Goal: Find specific page/section: Find specific page/section

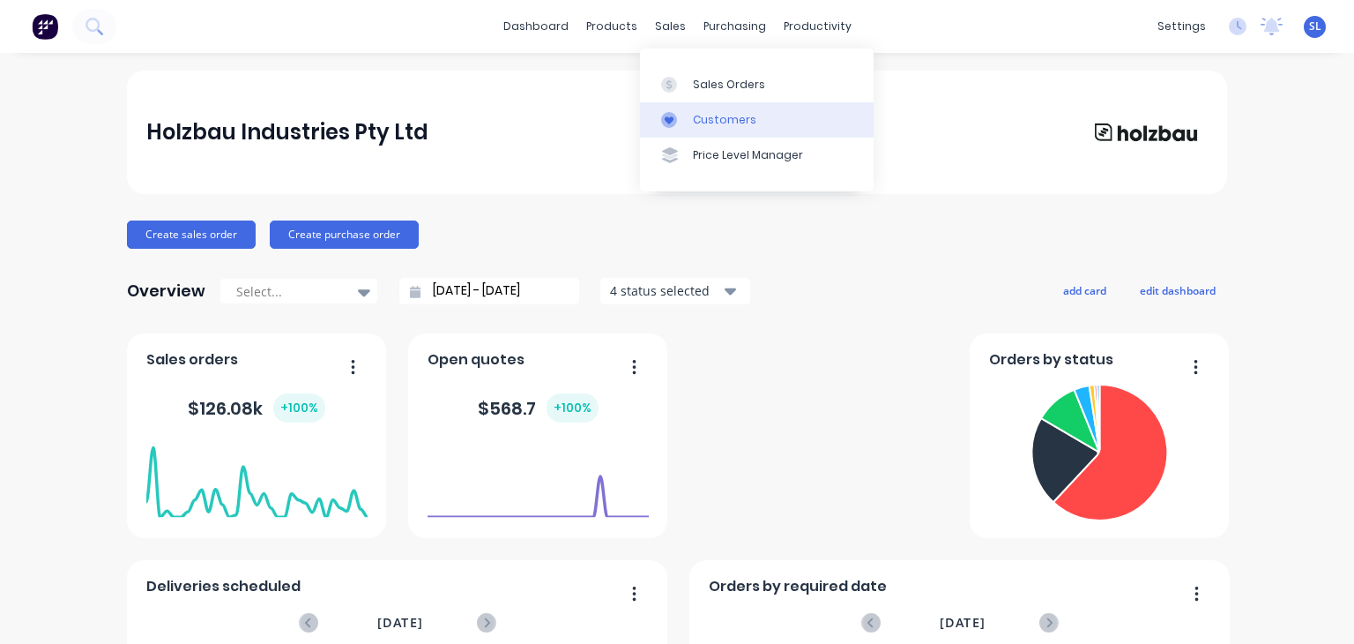
click at [706, 123] on div "Customers" at bounding box center [724, 120] width 63 height 16
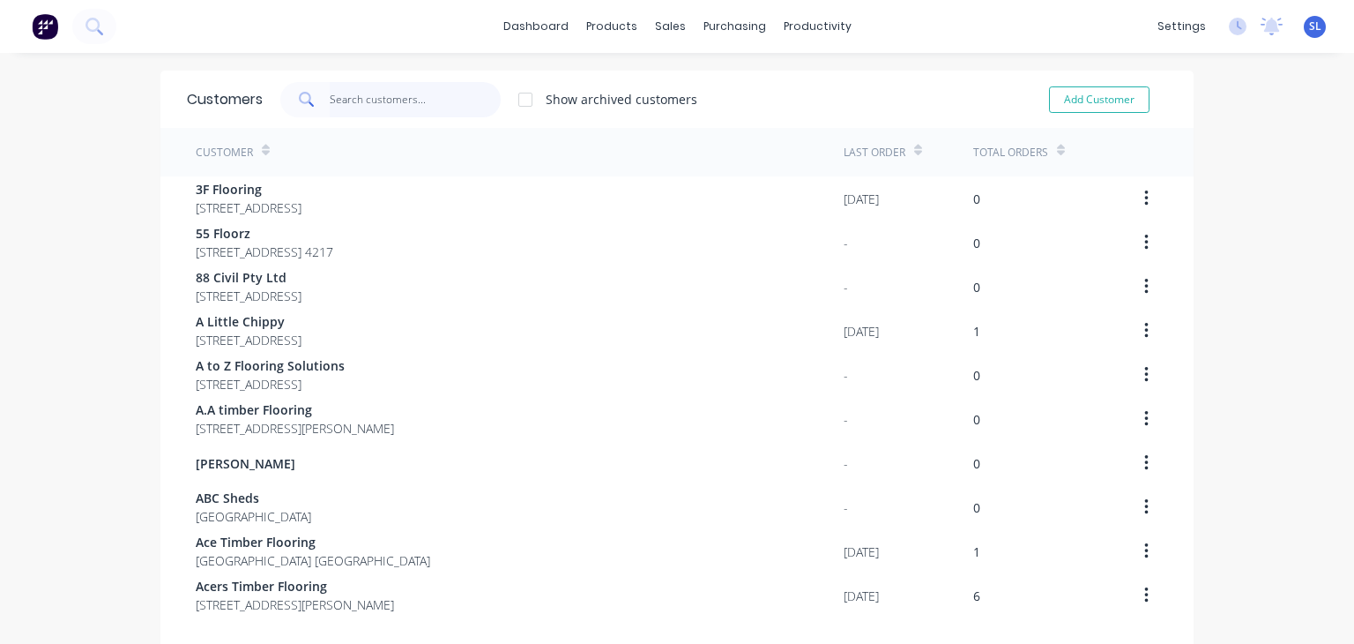
click at [393, 97] on input "text" at bounding box center [416, 99] width 172 height 35
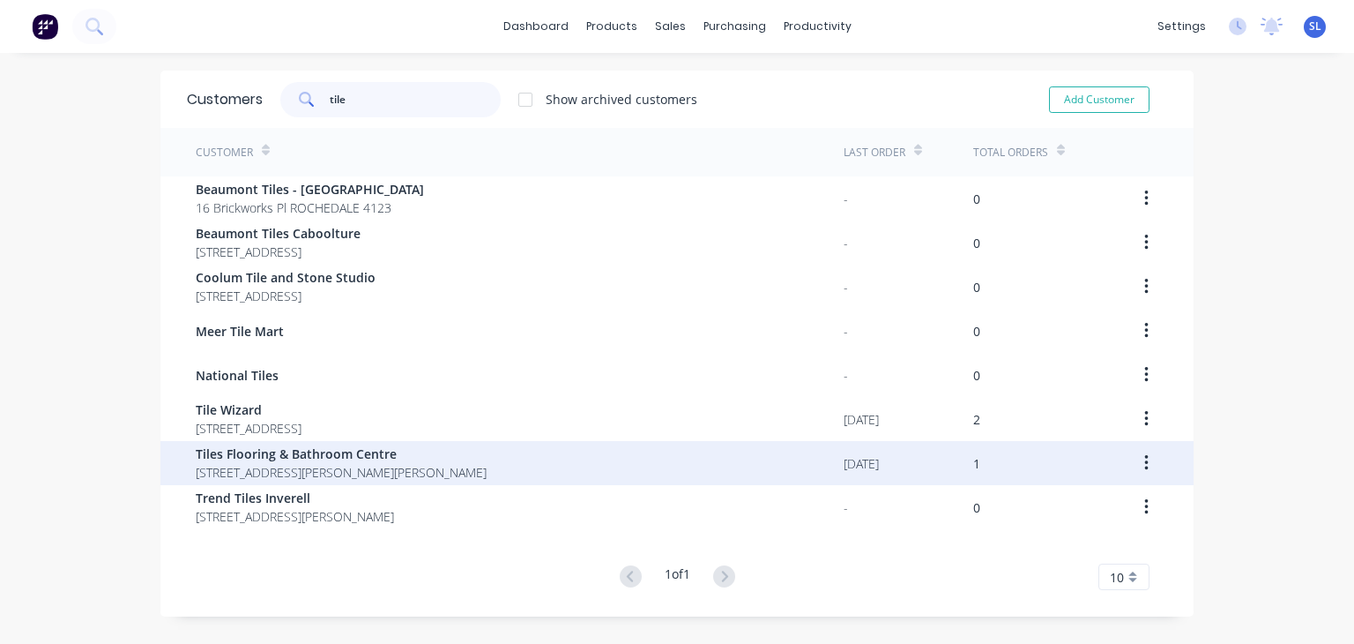
type input "tile"
click at [338, 462] on span "Tiles Flooring & Bathroom Centre" at bounding box center [341, 453] width 291 height 19
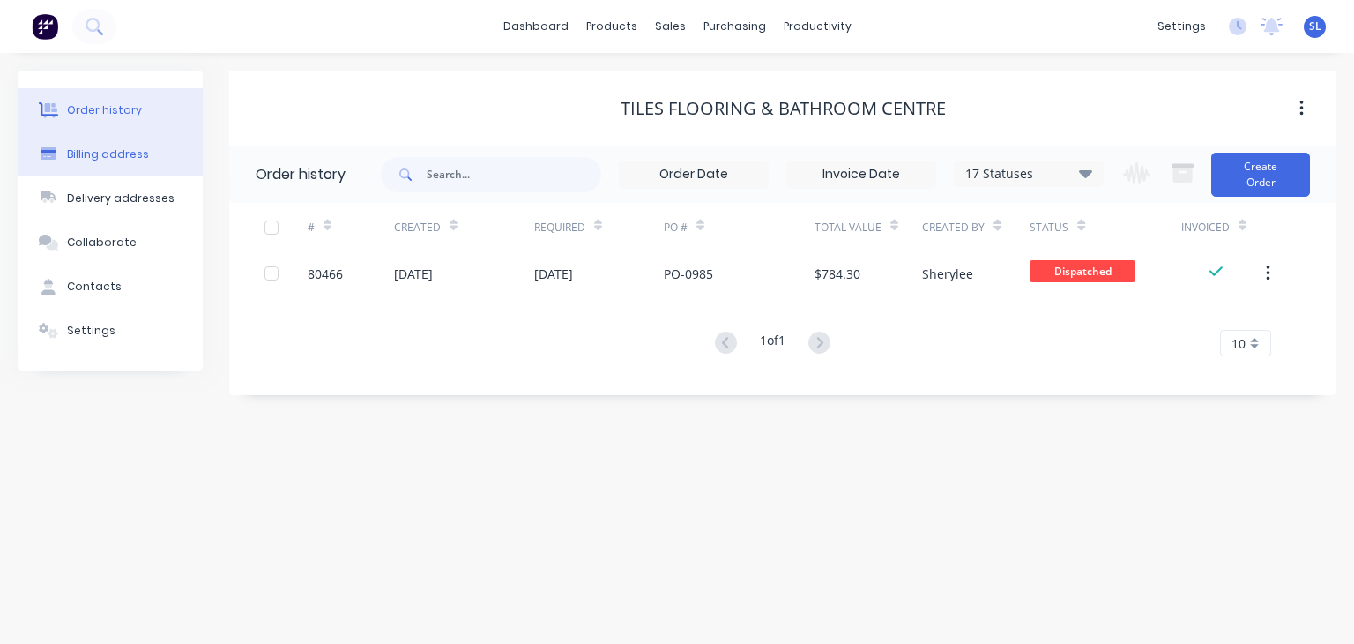
click at [90, 149] on div "Billing address" at bounding box center [108, 154] width 82 height 16
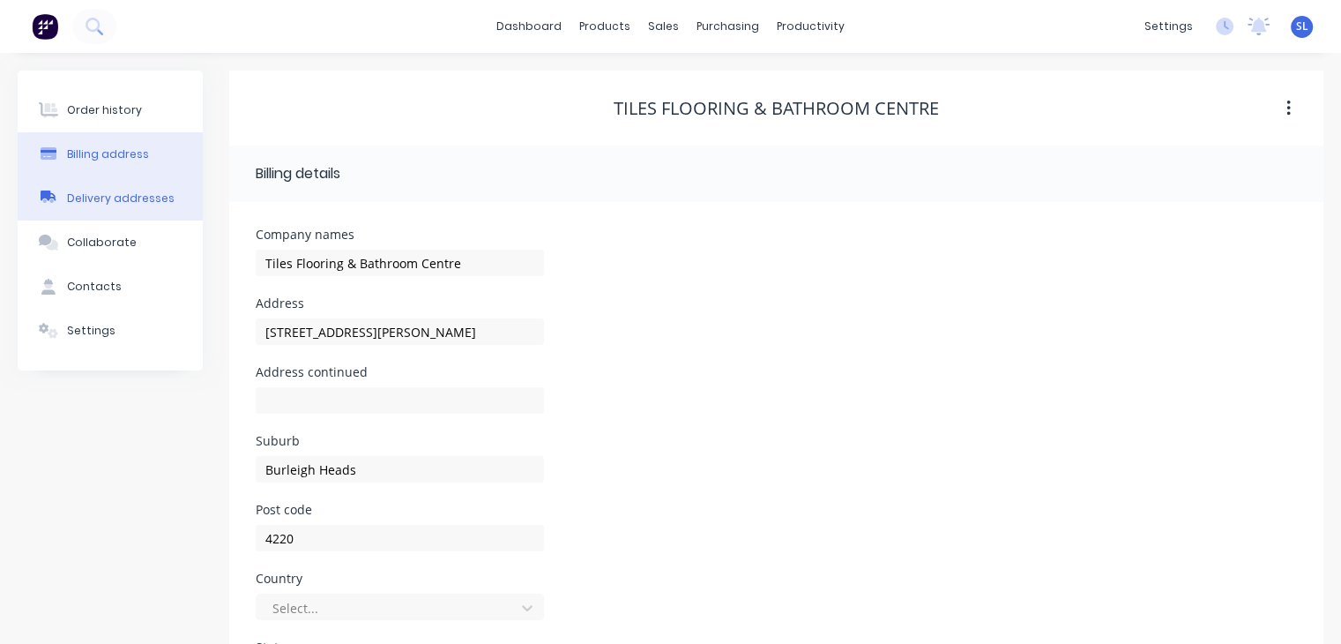
click at [101, 199] on div "Delivery addresses" at bounding box center [121, 198] width 108 height 16
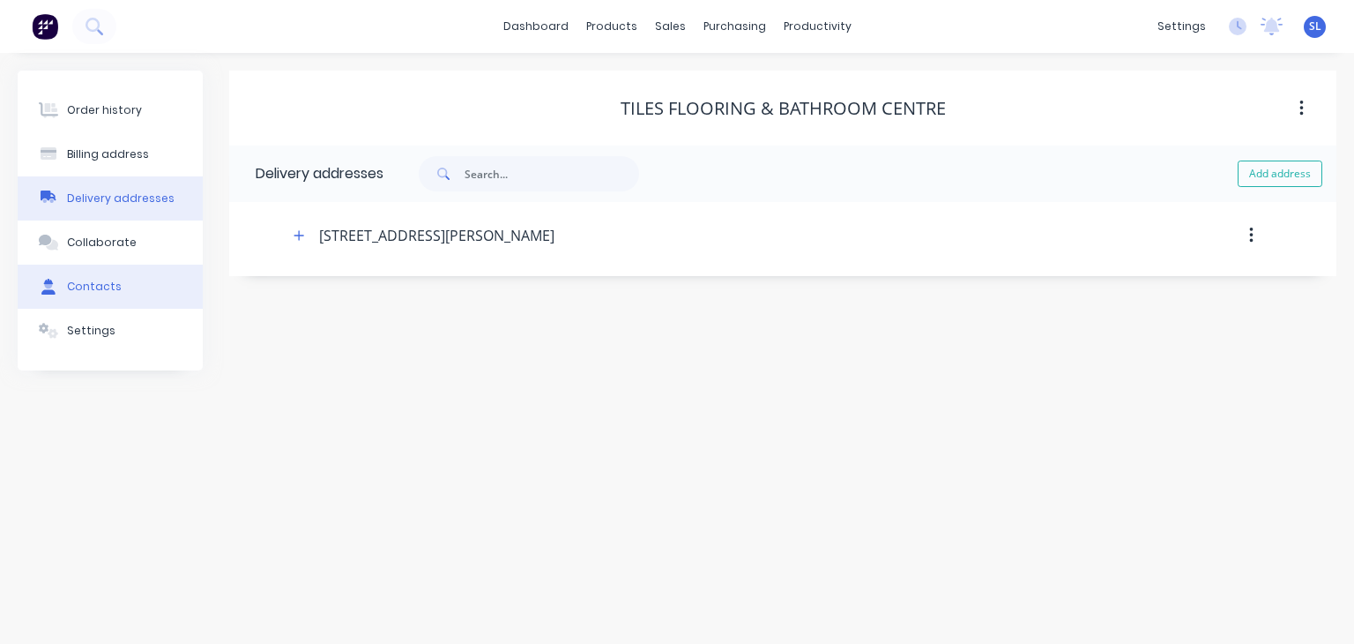
click at [93, 285] on div "Contacts" at bounding box center [94, 287] width 55 height 16
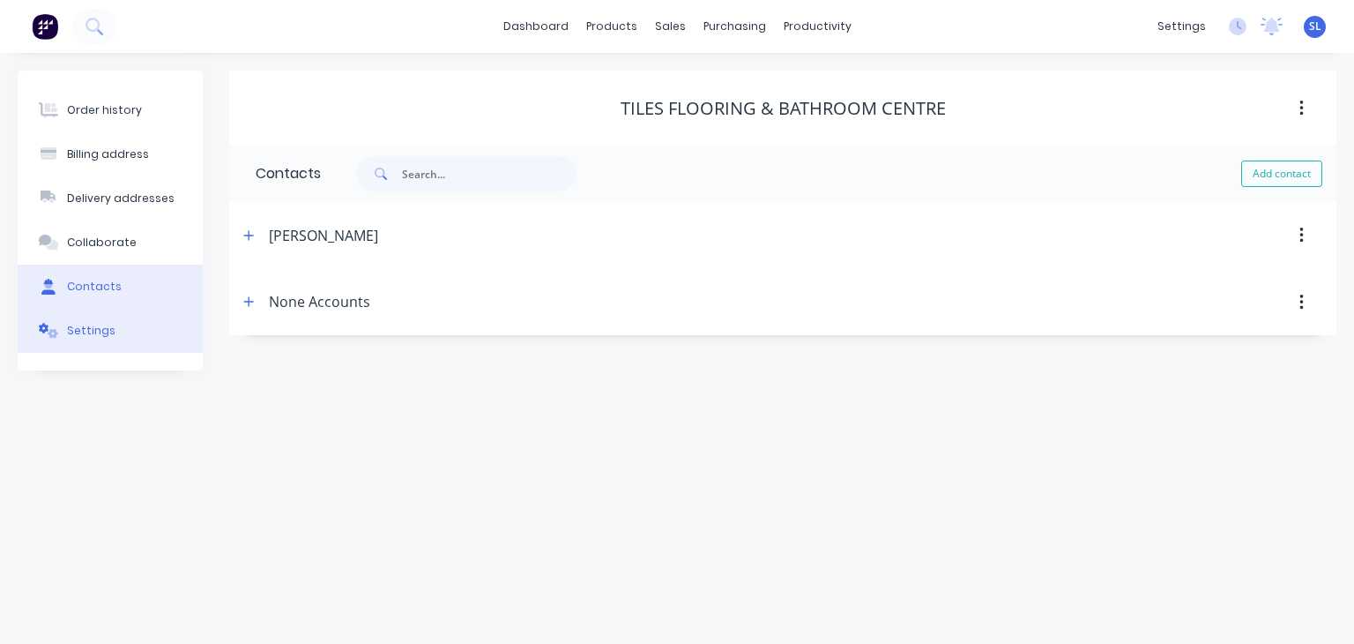
click at [107, 333] on div "Settings" at bounding box center [91, 331] width 48 height 16
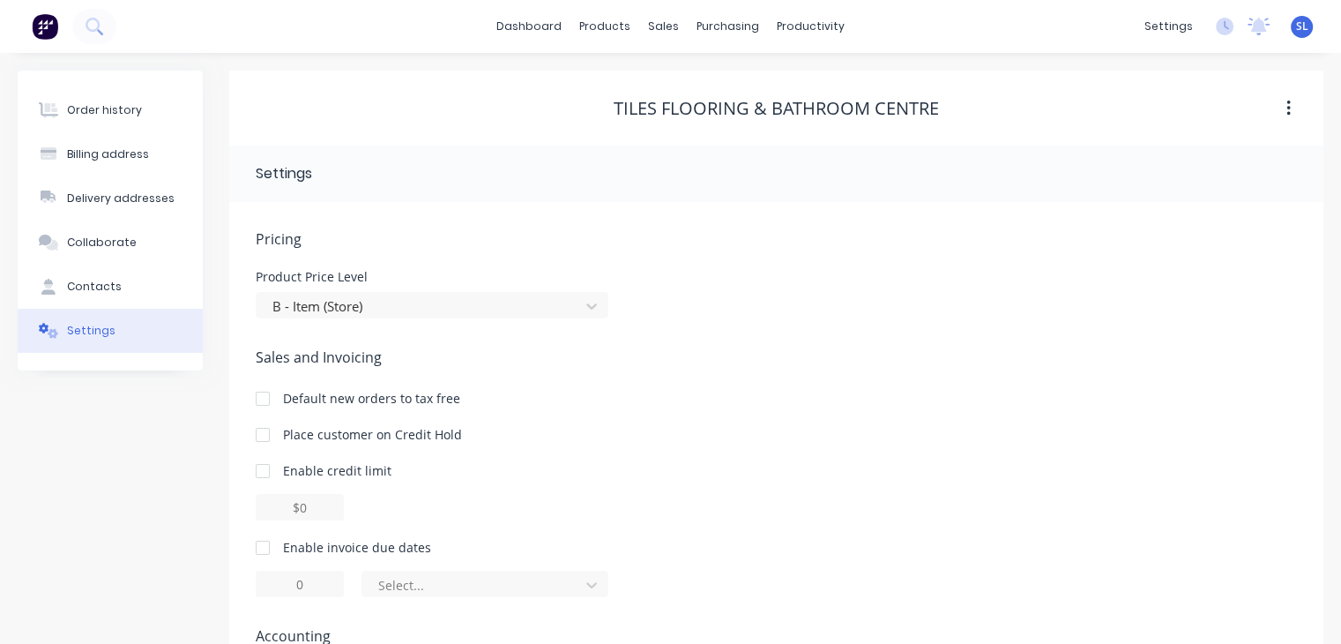
scroll to position [3, 0]
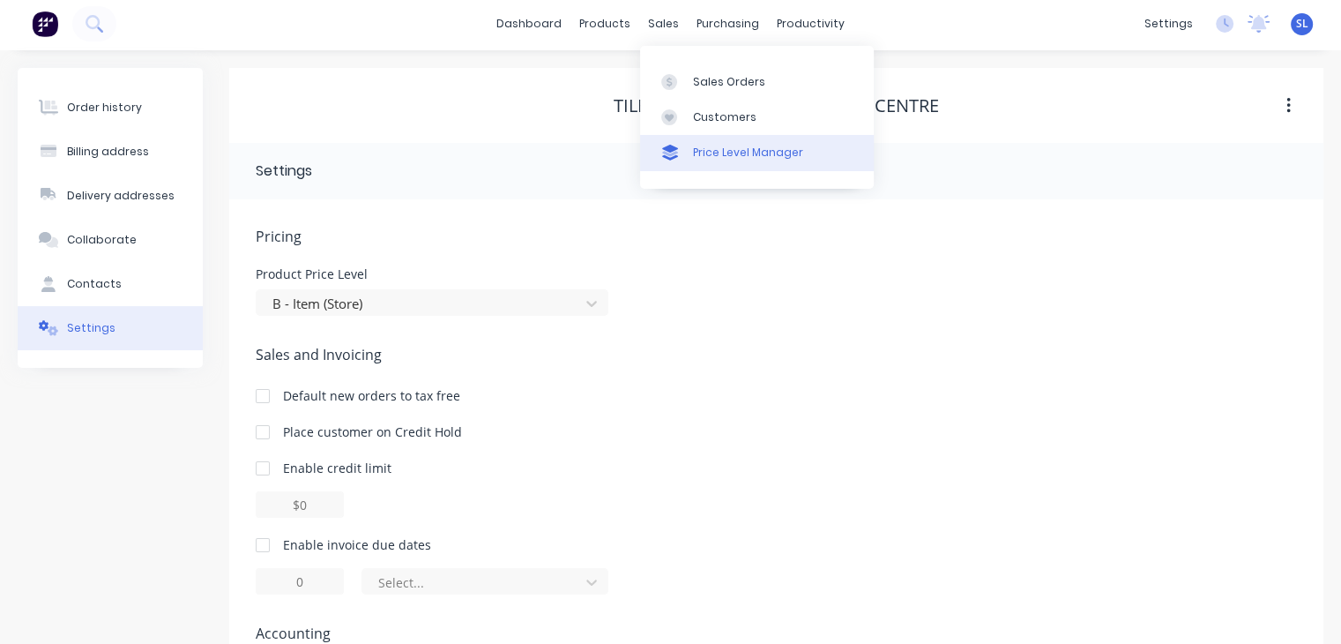
click at [685, 156] on div at bounding box center [674, 153] width 26 height 16
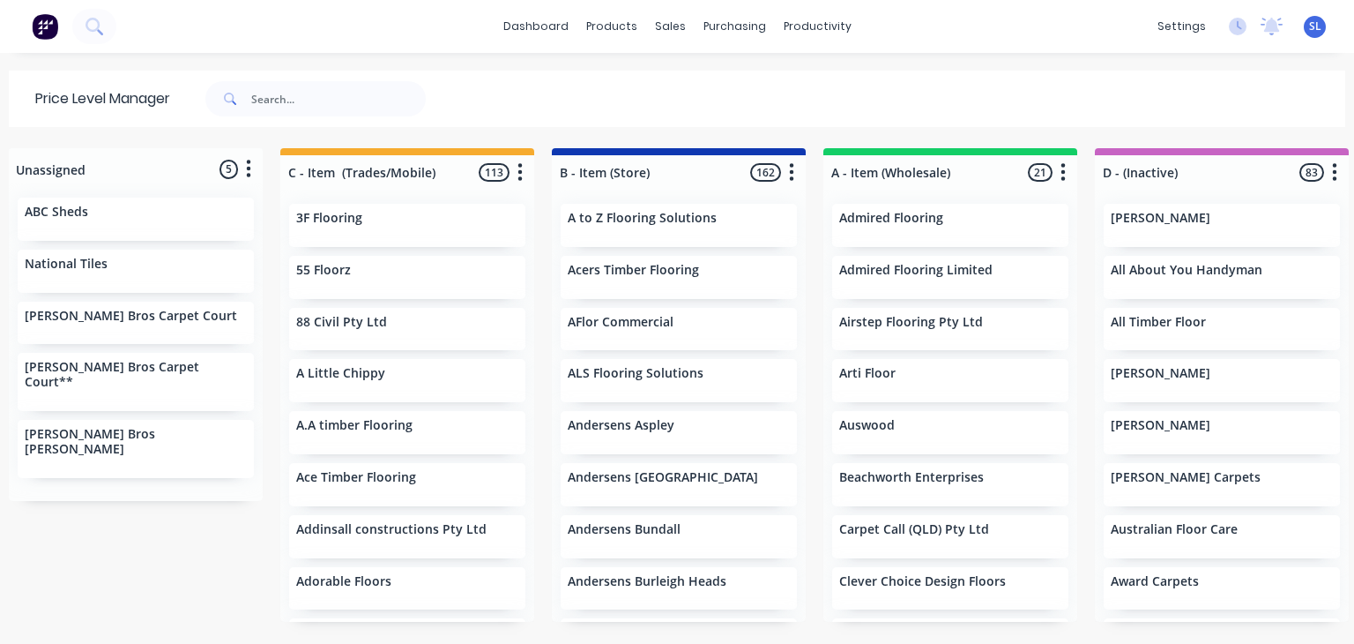
click at [1227, 225] on div "[PERSON_NAME]" at bounding box center [1222, 220] width 222 height 19
click at [1336, 175] on icon "button" at bounding box center [1334, 172] width 5 height 22
click at [1128, 211] on p "[PERSON_NAME]" at bounding box center [1161, 218] width 100 height 15
click at [1135, 229] on div "[PERSON_NAME]" at bounding box center [1222, 225] width 236 height 43
click at [1329, 169] on button "button" at bounding box center [1334, 172] width 21 height 21
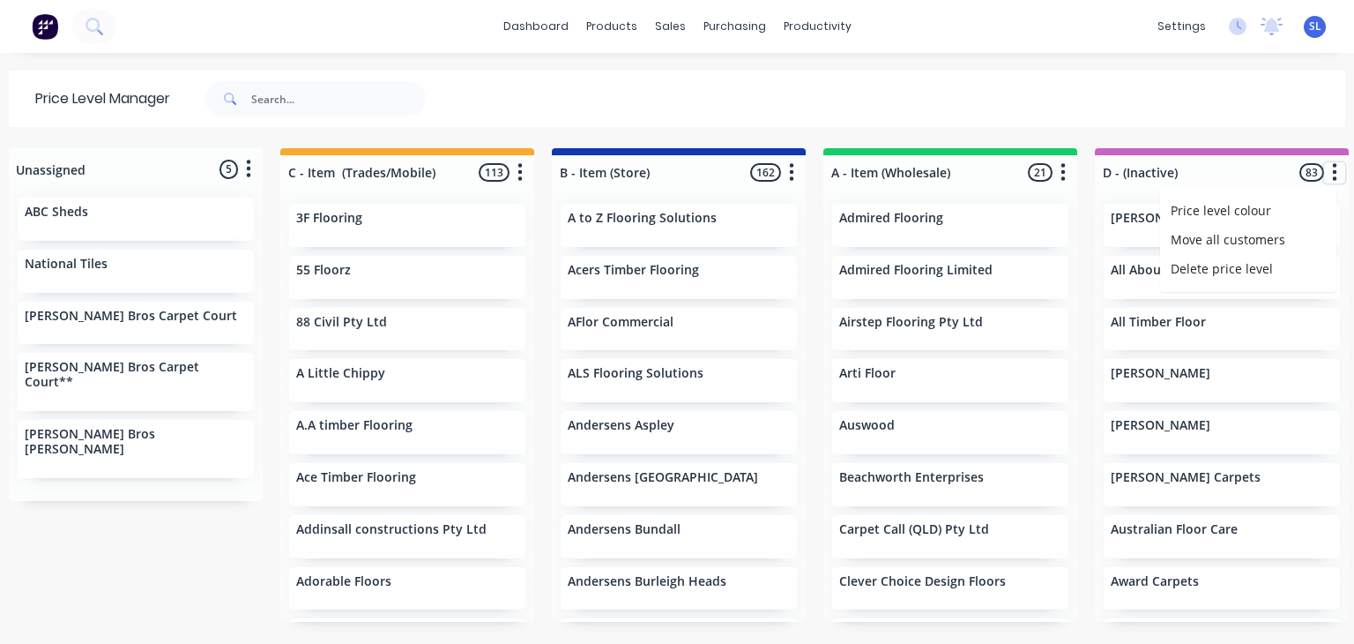
click at [1139, 230] on div "[PERSON_NAME]" at bounding box center [1222, 225] width 236 height 43
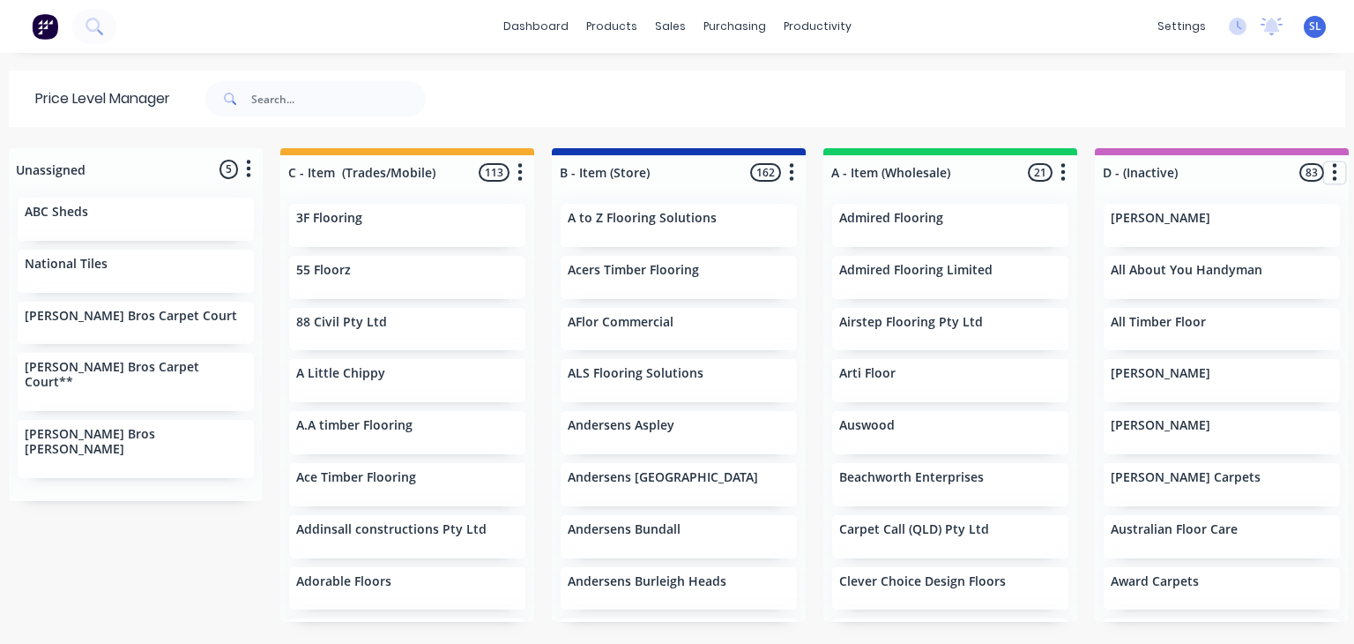
click at [1139, 230] on div "[PERSON_NAME]" at bounding box center [1222, 225] width 236 height 43
click at [1221, 246] on div "[PERSON_NAME] All About You Handyman All Timber Floor [PERSON_NAME] Jayamah [PE…" at bounding box center [1222, 406] width 254 height 432
click at [1224, 229] on div "[PERSON_NAME]" at bounding box center [1222, 225] width 236 height 43
click at [1160, 280] on div "All About You Handyman" at bounding box center [1222, 277] width 236 height 43
click at [1157, 228] on div "[PERSON_NAME]" at bounding box center [1222, 225] width 236 height 43
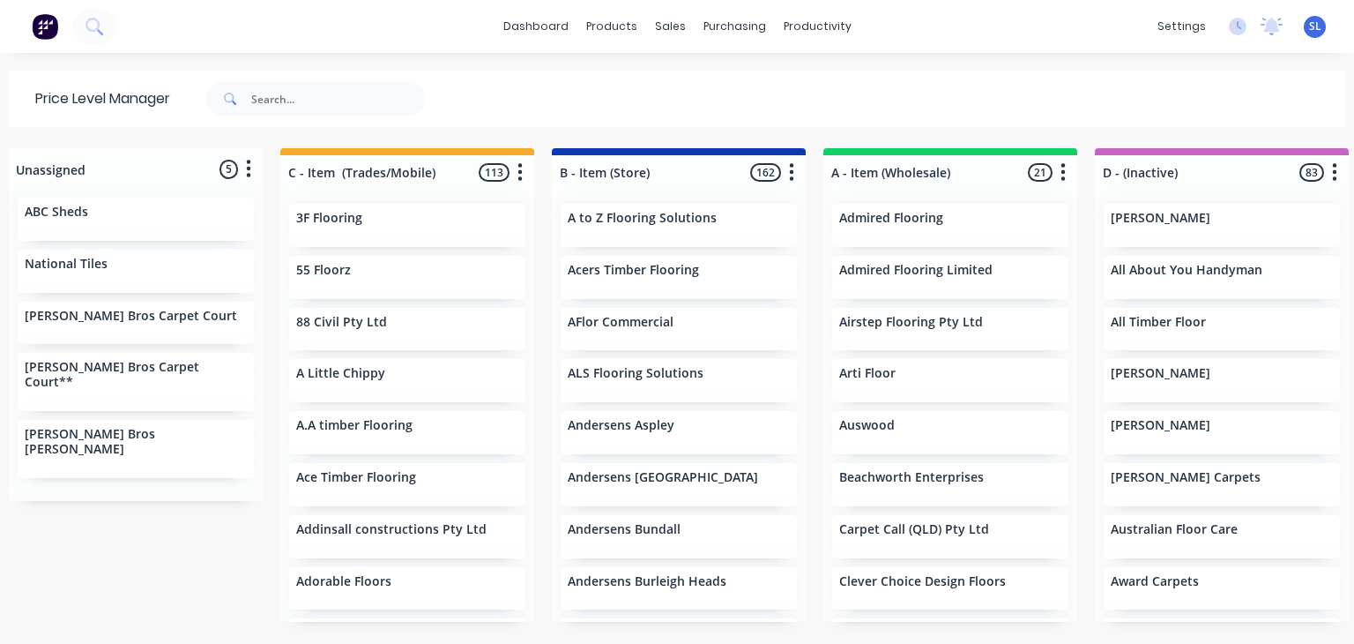
click at [1157, 228] on div "[PERSON_NAME]" at bounding box center [1222, 225] width 236 height 43
click at [1157, 227] on div "[PERSON_NAME]" at bounding box center [1222, 220] width 222 height 19
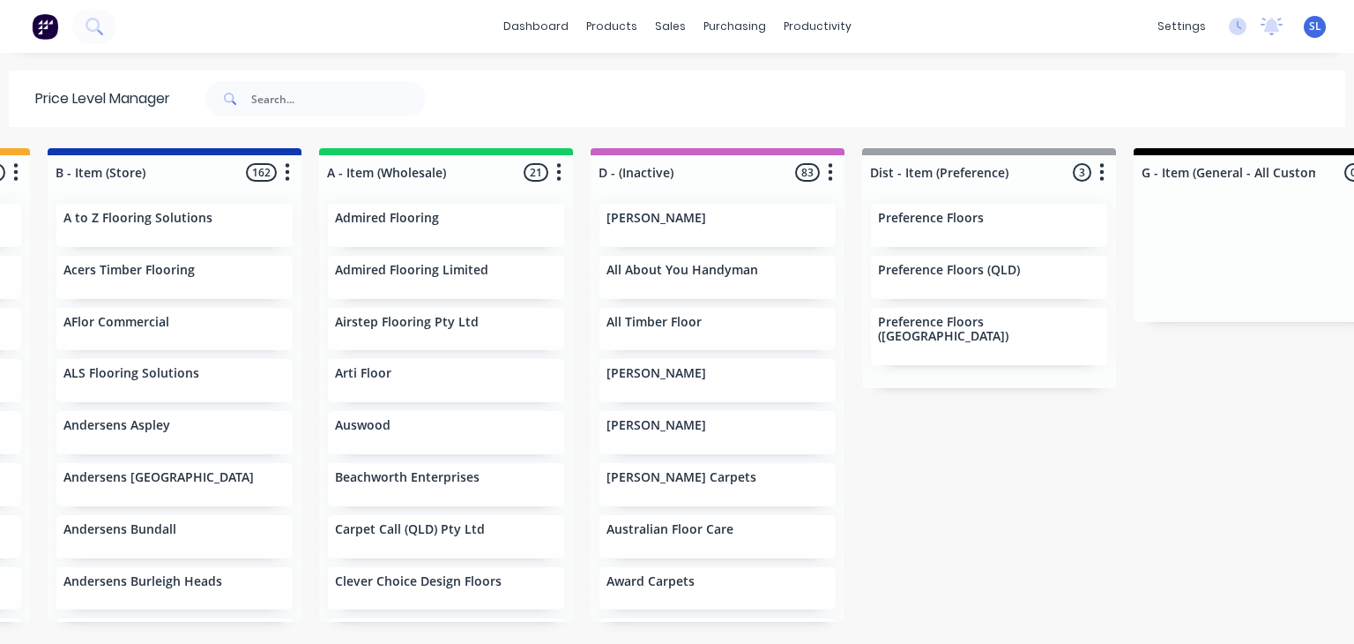
scroll to position [0, 504]
click at [659, 239] on div "[PERSON_NAME]" at bounding box center [717, 225] width 236 height 43
click at [830, 160] on div at bounding box center [718, 172] width 254 height 34
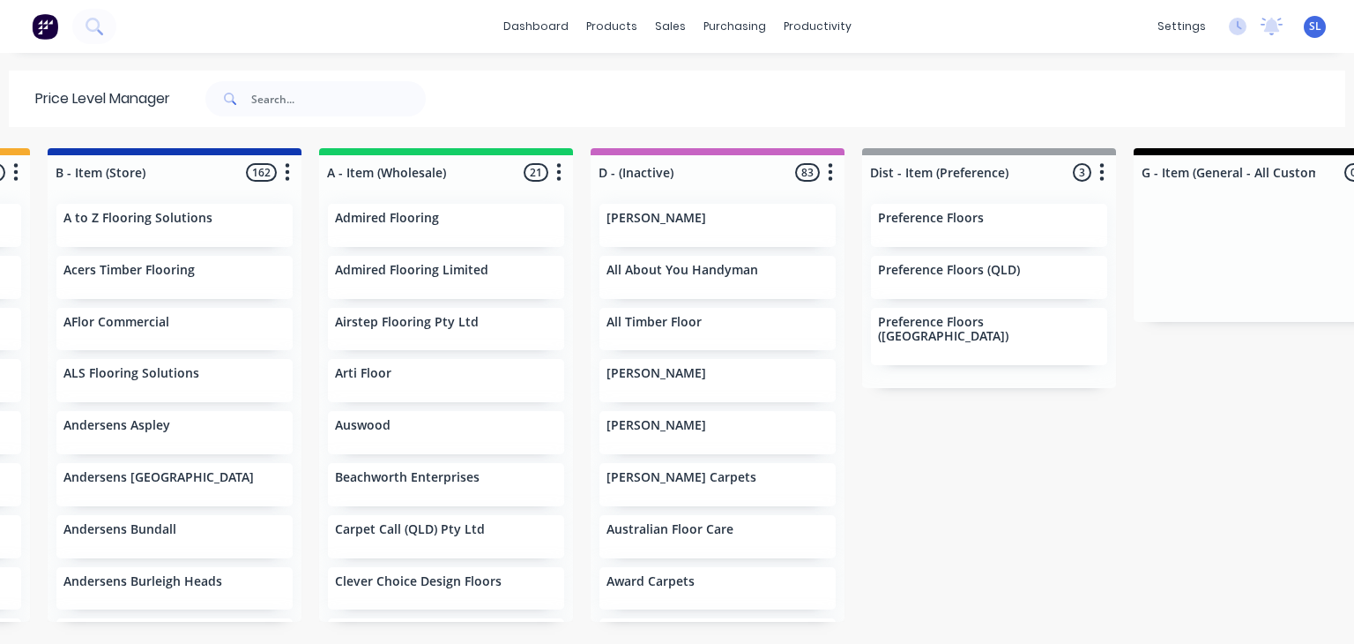
click at [712, 229] on div "[PERSON_NAME]" at bounding box center [717, 225] width 236 height 43
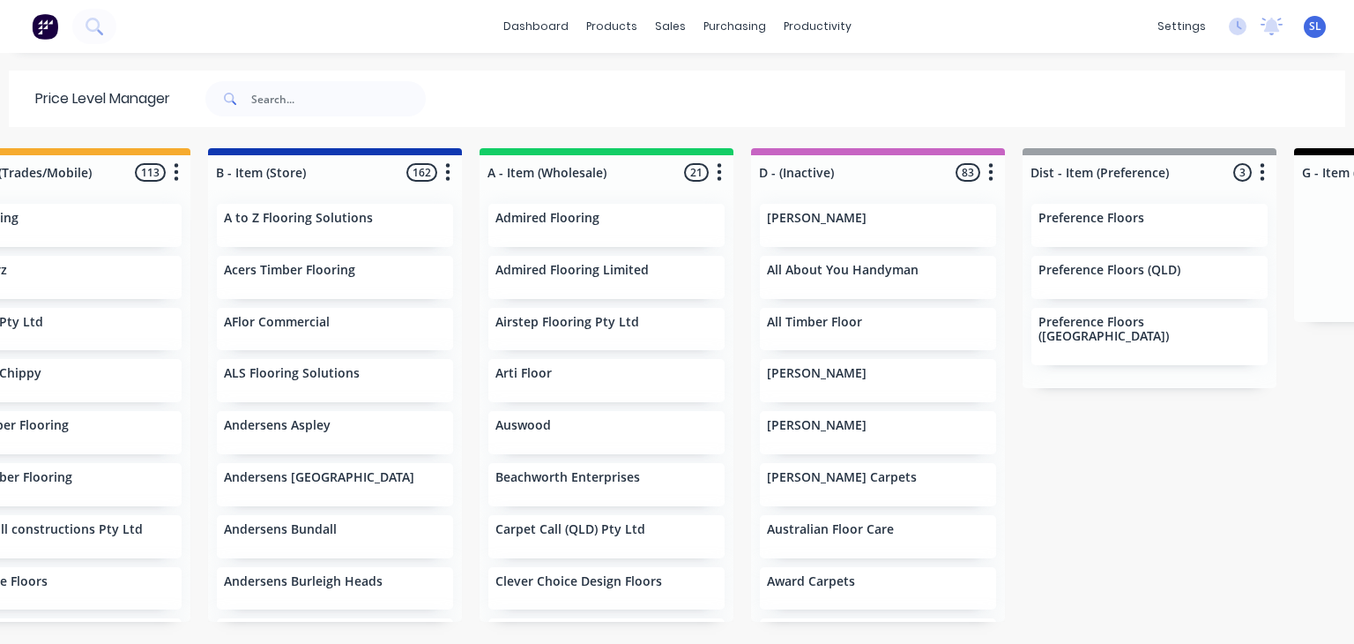
scroll to position [0, 473]
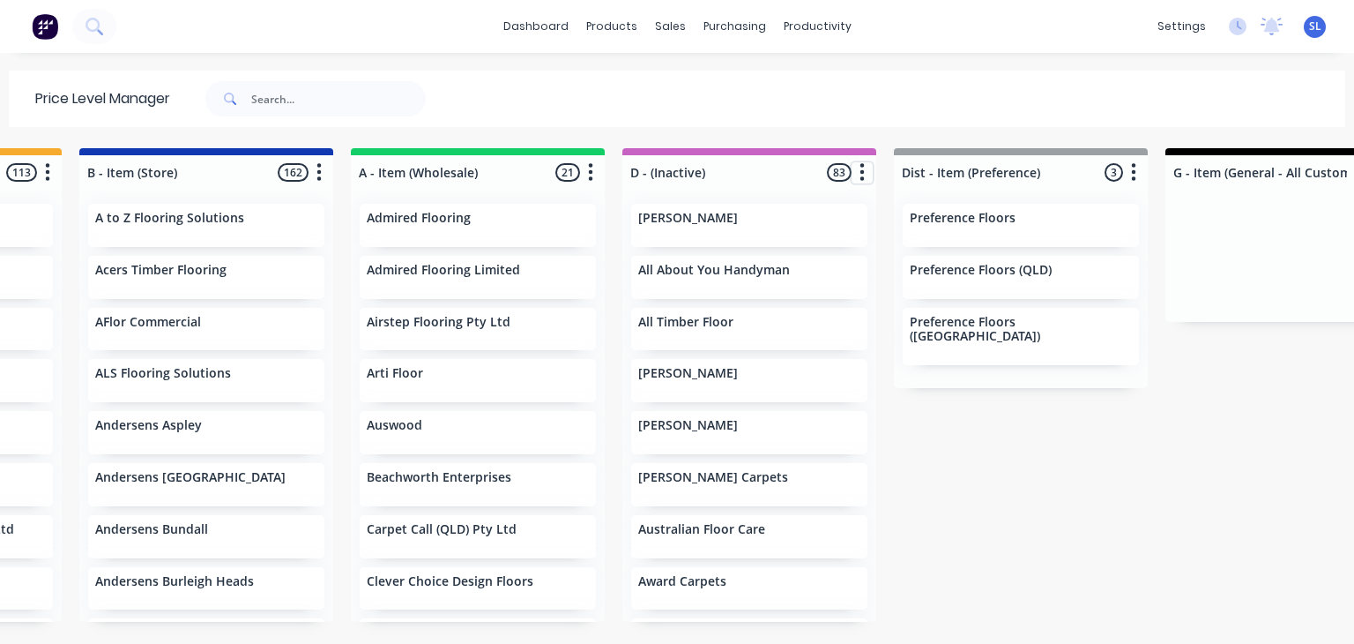
click at [852, 174] on button "button" at bounding box center [862, 172] width 21 height 21
click at [1030, 512] on div "Unassigned 5 Move all customers C - Item (Trades/Mobile) B - Item (Store) A - I…" at bounding box center [677, 395] width 1354 height 494
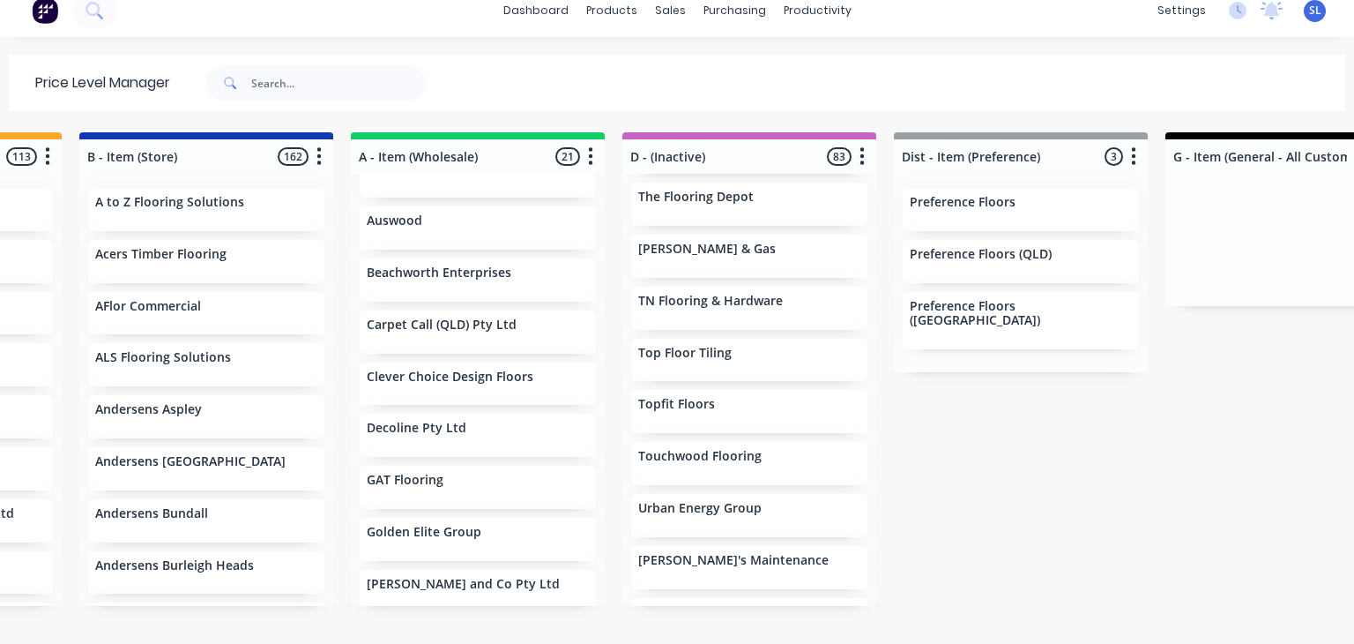
scroll to position [3928, 0]
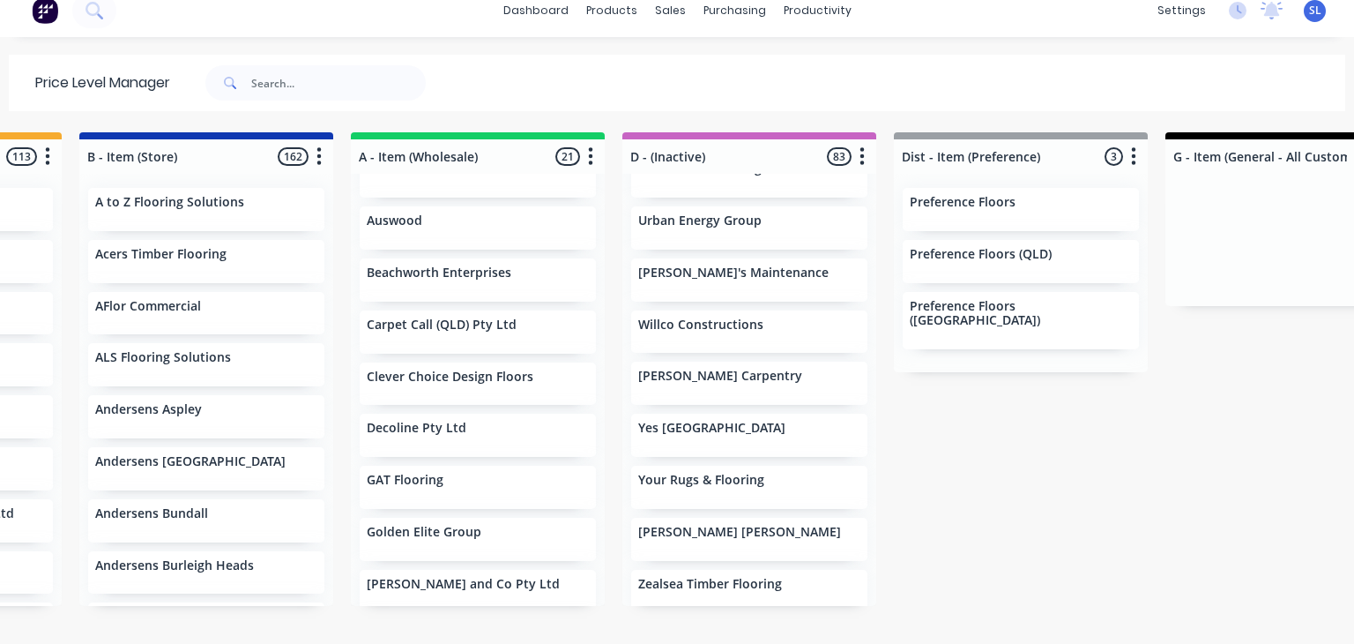
drag, startPoint x: 1147, startPoint y: 466, endPoint x: 1232, endPoint y: 535, distance: 109.0
click at [1232, 535] on div "Unassigned 5 Move all customers C - Item (Trades/Mobile) B - Item (Store) A - I…" at bounding box center [677, 379] width 1354 height 494
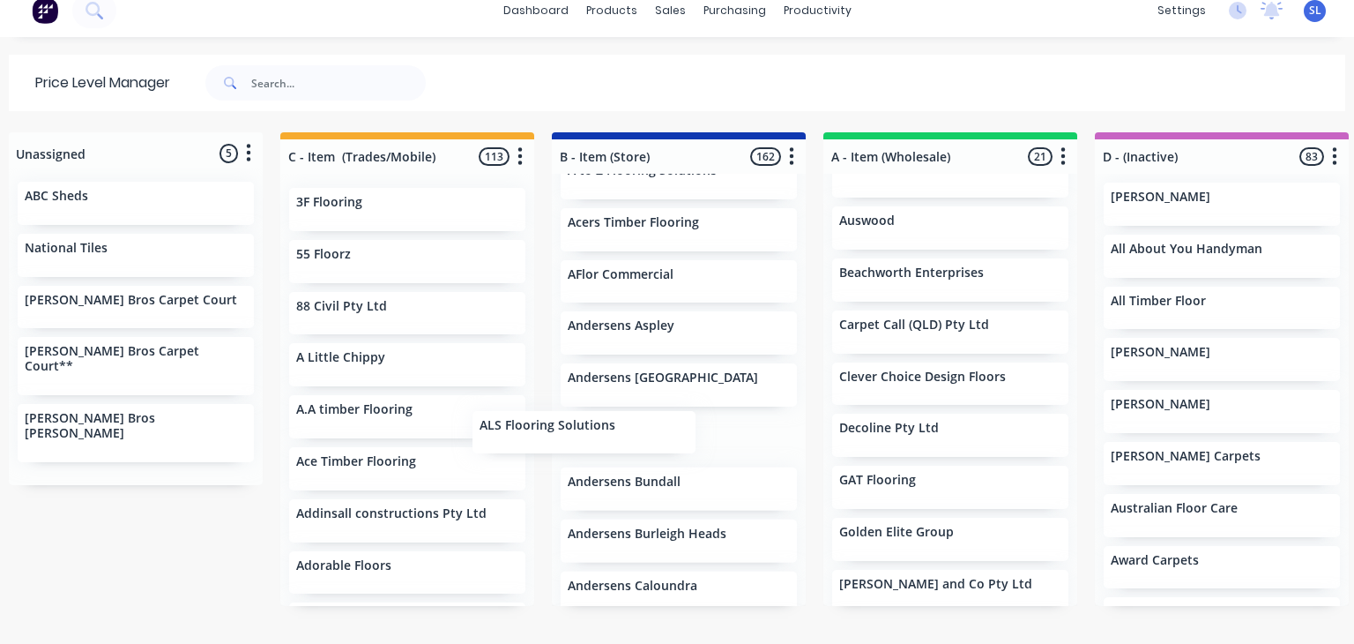
scroll to position [31, 0]
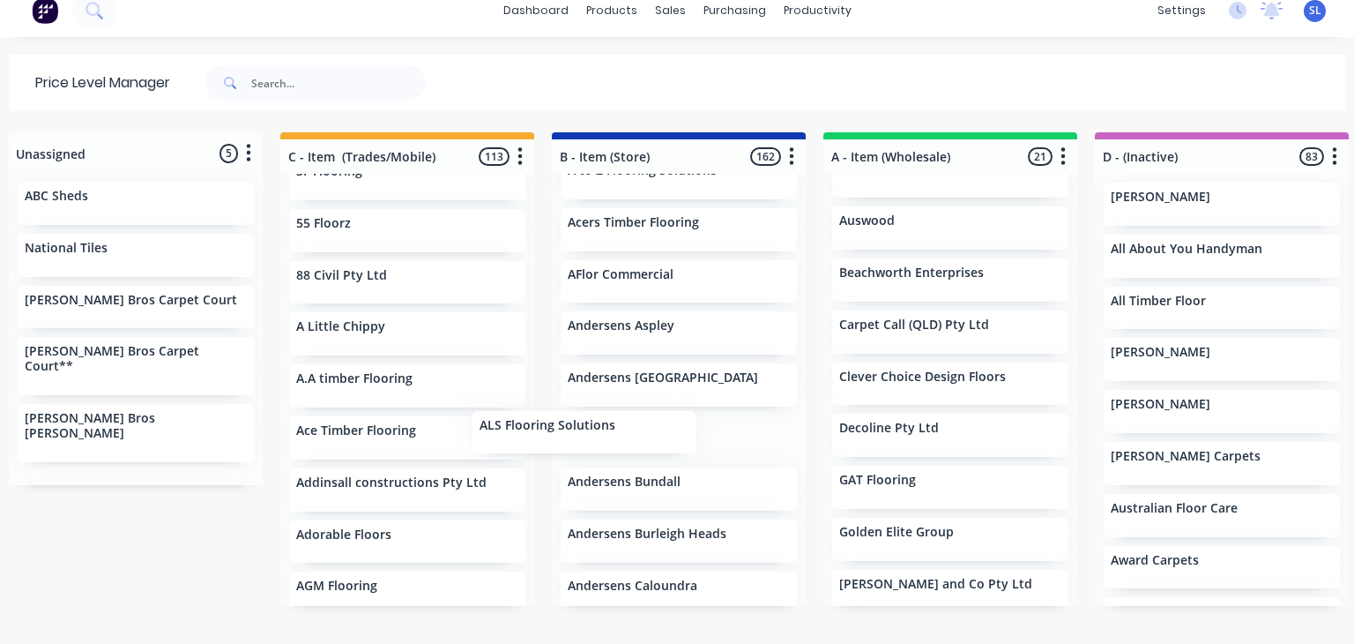
drag, startPoint x: 596, startPoint y: 337, endPoint x: 549, endPoint y: 684, distance: 350.5
click at [549, 643] on html "dashboard products sales purchasing productivity dashboard products Product Cat…" at bounding box center [677, 322] width 1354 height 644
